Goal: Task Accomplishment & Management: Use online tool/utility

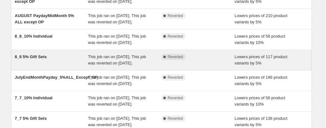
scroll to position [95, 0]
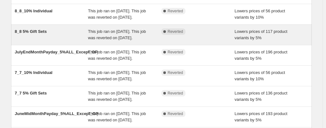
click at [55, 41] on div "8_8 5% Gift Sets" at bounding box center [51, 34] width 73 height 13
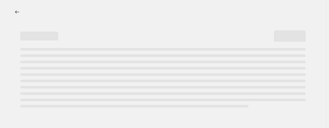
select select "percentage"
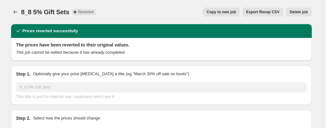
click at [226, 13] on span "Copy to new job" at bounding box center [221, 11] width 29 height 5
select select "percentage"
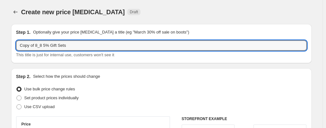
drag, startPoint x: 38, startPoint y: 47, endPoint x: -63, endPoint y: 43, distance: 101.0
click at [0, 43] on html "Home Settings Plans Skip to content Create new price change job. This page is r…" at bounding box center [163, 64] width 326 height 128
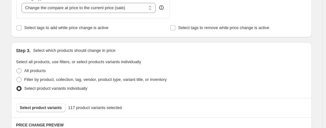
scroll to position [348, 0]
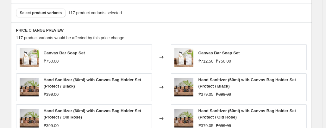
type input "9_9 5% Gift Sets"
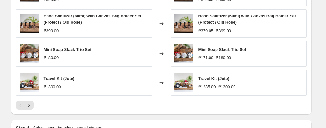
scroll to position [527, 0]
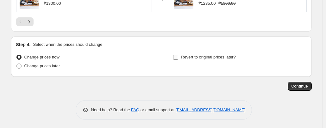
click at [177, 57] on input "Revert to original prices later?" at bounding box center [175, 57] width 5 height 5
checkbox input "true"
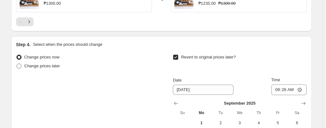
click at [48, 66] on span "Change prices later" at bounding box center [42, 66] width 36 height 5
click at [17, 64] on input "Change prices later" at bounding box center [16, 64] width 0 height 0
radio input "true"
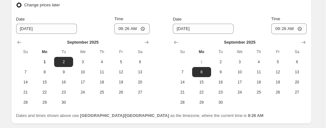
scroll to position [590, 0]
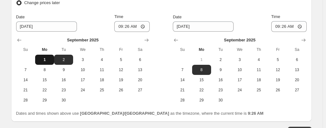
click at [48, 60] on span "1" at bounding box center [45, 59] width 14 height 5
type input "9/1/2025"
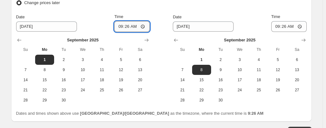
click at [123, 27] on input "09:26" at bounding box center [131, 26] width 35 height 11
click at [129, 26] on input "09:26" at bounding box center [131, 26] width 35 height 11
type input "09:35"
click at [128, 26] on input "09:35" at bounding box center [131, 26] width 35 height 11
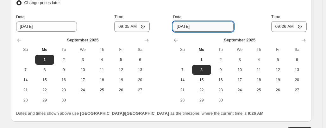
click at [183, 27] on input "9/8/2025" at bounding box center [203, 27] width 61 height 10
click at [260, 70] on span "11" at bounding box center [259, 69] width 14 height 5
type input "9/11/2025"
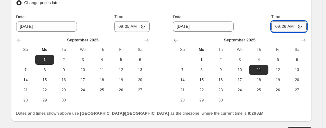
click at [279, 26] on input "09:26" at bounding box center [288, 26] width 35 height 11
type input "11:59"
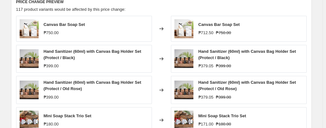
scroll to position [318, 0]
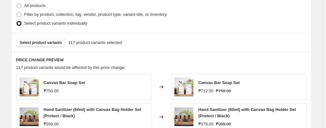
click at [51, 45] on button "Select product variants" at bounding box center [41, 42] width 50 height 9
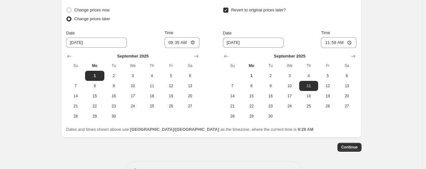
scroll to position [594, 0]
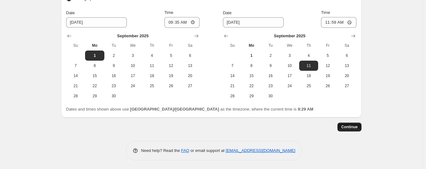
click at [329, 128] on span "Continue" at bounding box center [350, 127] width 16 height 5
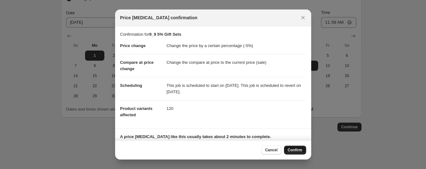
click at [296, 128] on span "Confirm" at bounding box center [295, 150] width 15 height 5
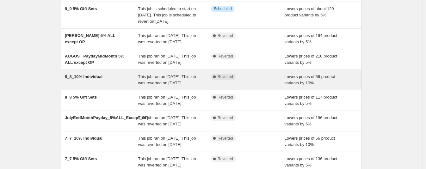
scroll to position [79, 0]
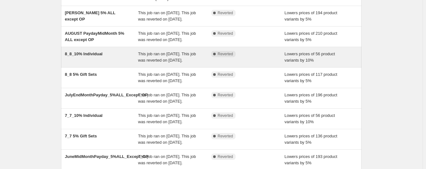
click at [84, 56] on span "8_8_10% Individual" at bounding box center [84, 54] width 38 height 5
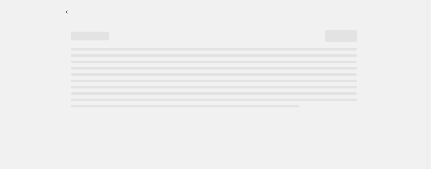
select select "percentage"
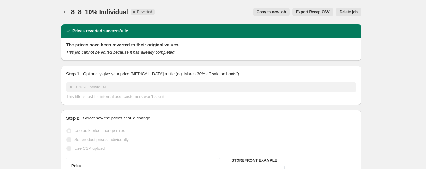
click at [264, 12] on button "Copy to new job" at bounding box center [271, 12] width 37 height 9
select select "percentage"
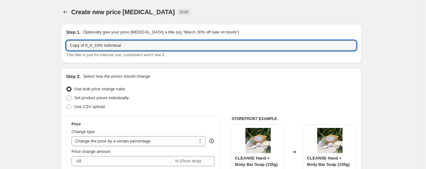
drag, startPoint x: 88, startPoint y: 48, endPoint x: 24, endPoint y: 45, distance: 64.0
click at [75, 45] on input "98_8_10% Individual" at bounding box center [211, 46] width 291 height 10
click at [77, 45] on input "9_8_10% Individual" at bounding box center [211, 46] width 291 height 10
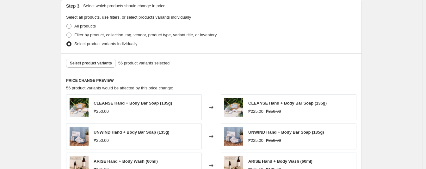
scroll to position [316, 0]
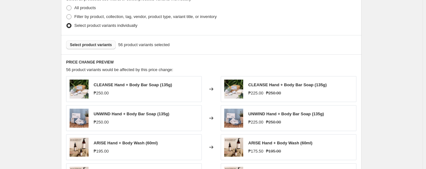
type input "9__10% Individual"
click at [102, 43] on span "Select product variants" at bounding box center [91, 44] width 42 height 5
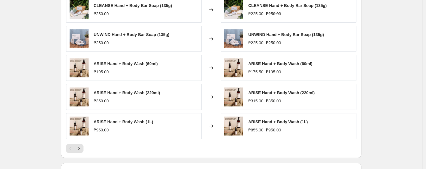
scroll to position [482, 0]
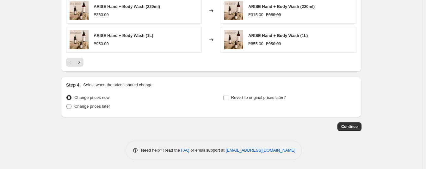
click at [91, 106] on span "Change prices later" at bounding box center [92, 106] width 36 height 5
click at [67, 104] on input "Change prices later" at bounding box center [66, 104] width 0 height 0
radio input "true"
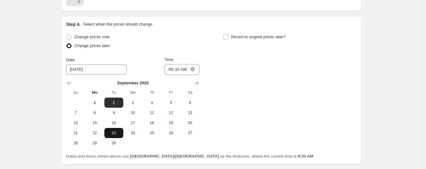
scroll to position [561, 0]
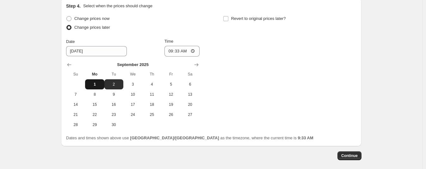
click at [93, 83] on span "1" at bounding box center [95, 84] width 14 height 5
type input "9/1/2025"
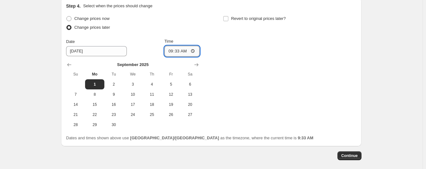
click at [177, 51] on input "09:33" at bounding box center [182, 51] width 35 height 11
type input "09:35"
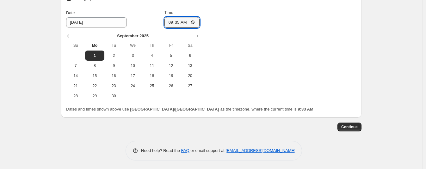
scroll to position [472, 0]
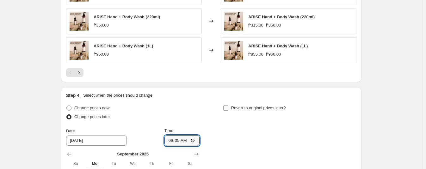
click at [229, 105] on span at bounding box center [226, 108] width 6 height 6
click at [229, 106] on input "Revert to original prices later?" at bounding box center [225, 108] width 5 height 5
checkbox input "true"
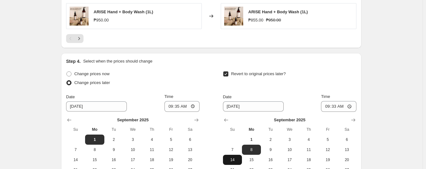
scroll to position [550, 0]
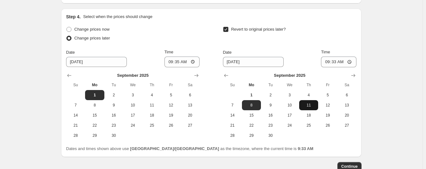
click at [312, 104] on span "11" at bounding box center [309, 105] width 14 height 5
type input "9/11/2025"
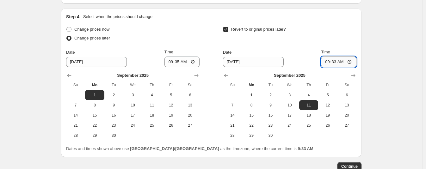
click at [329, 62] on input "09:33" at bounding box center [338, 62] width 35 height 11
type input "11:59"
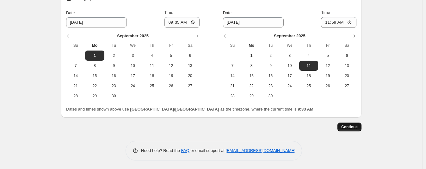
click at [329, 123] on button "Continue" at bounding box center [350, 127] width 24 height 9
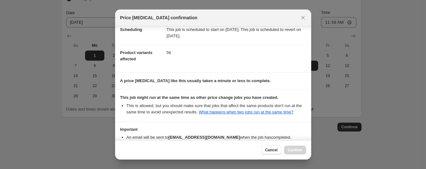
scroll to position [95, 0]
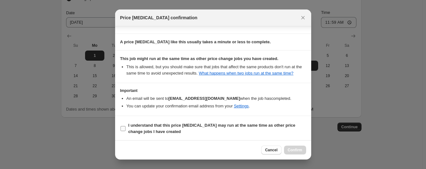
click at [126, 123] on label "I understand that this price change job may run at the same time as other price…" at bounding box center [213, 128] width 186 height 15
click at [126, 126] on input "I understand that this price change job may run at the same time as other price…" at bounding box center [123, 128] width 5 height 5
checkbox input "true"
click at [299, 128] on span "Confirm" at bounding box center [295, 150] width 15 height 5
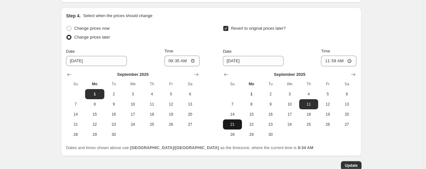
scroll to position [629, 0]
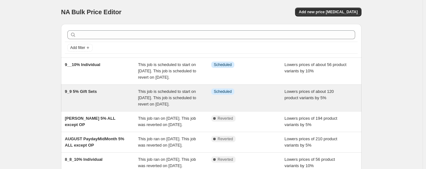
click at [125, 99] on div "9_9 5% Gift Sets" at bounding box center [101, 98] width 73 height 19
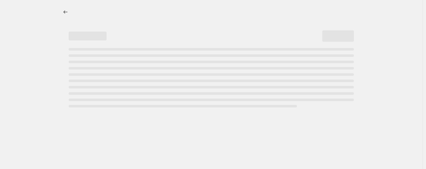
select select "percentage"
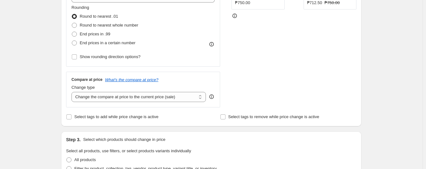
scroll to position [198, 0]
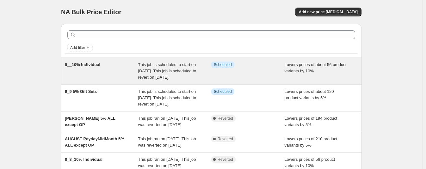
click at [122, 72] on div "9__10% Individual" at bounding box center [101, 71] width 73 height 19
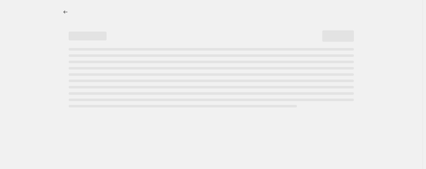
select select "percentage"
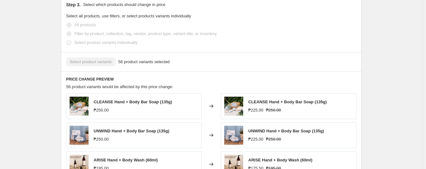
scroll to position [345, 0]
